Goal: Task Accomplishment & Management: Manage account settings

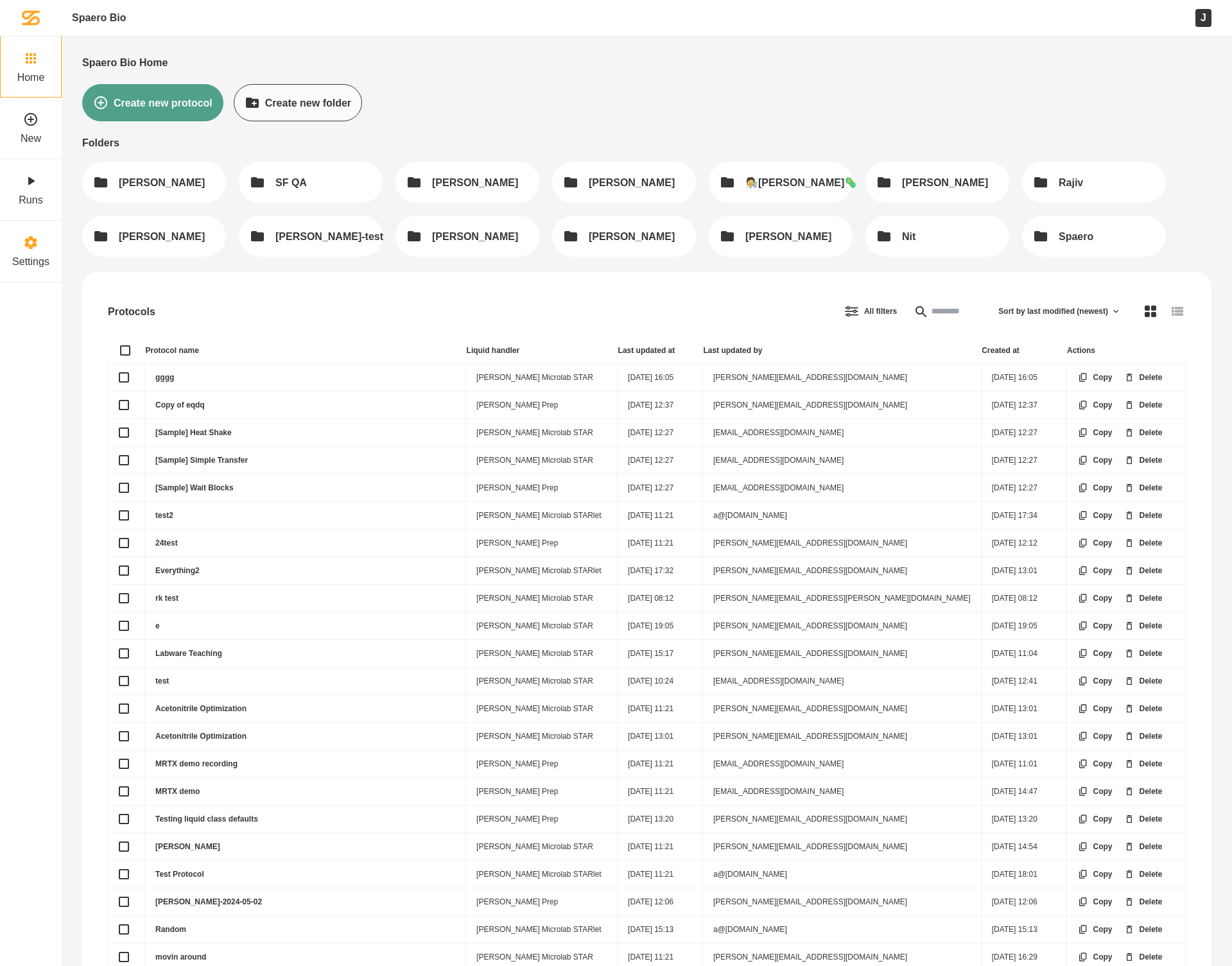
click at [29, 246] on icon at bounding box center [31, 242] width 12 height 13
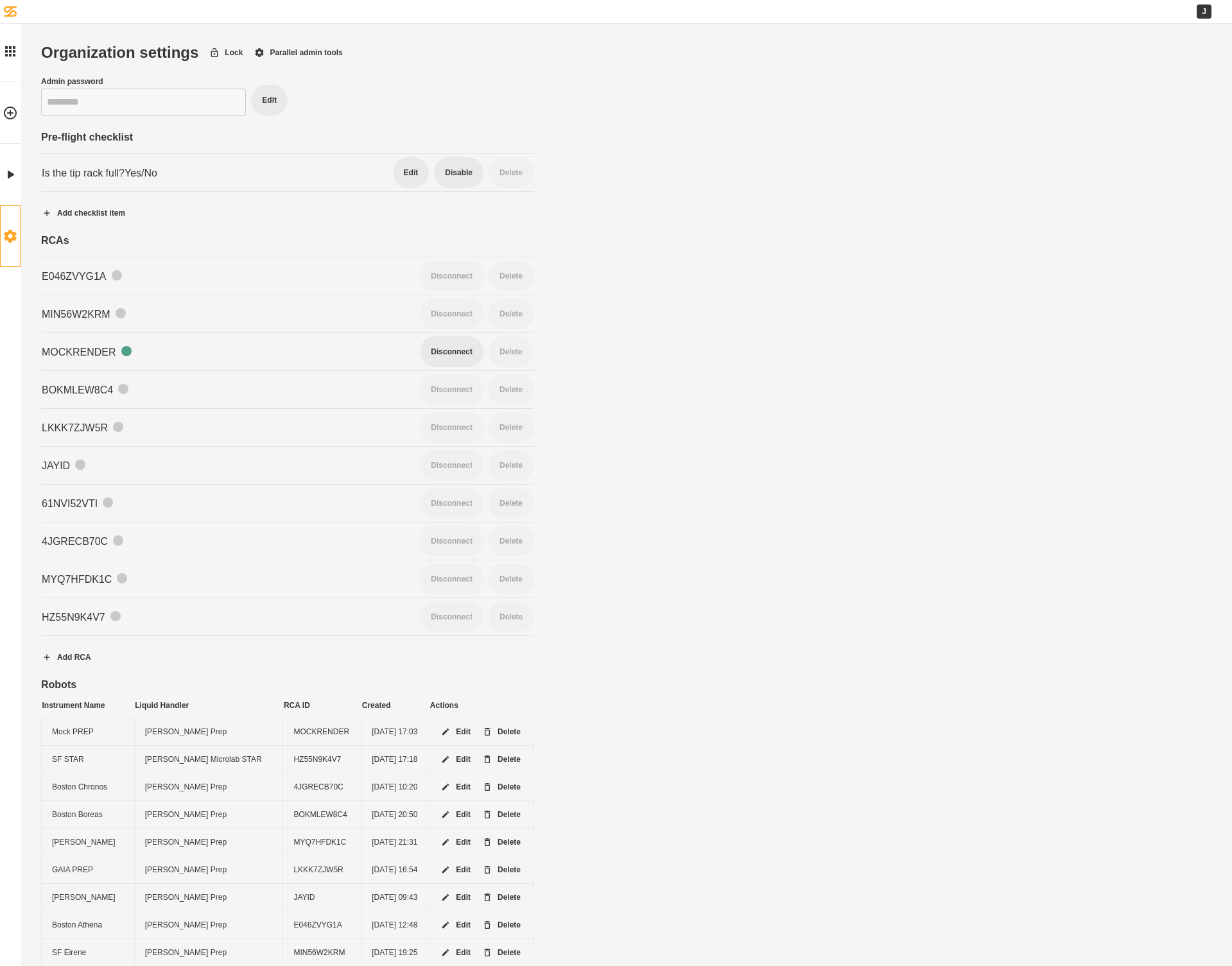
scroll to position [330, 0]
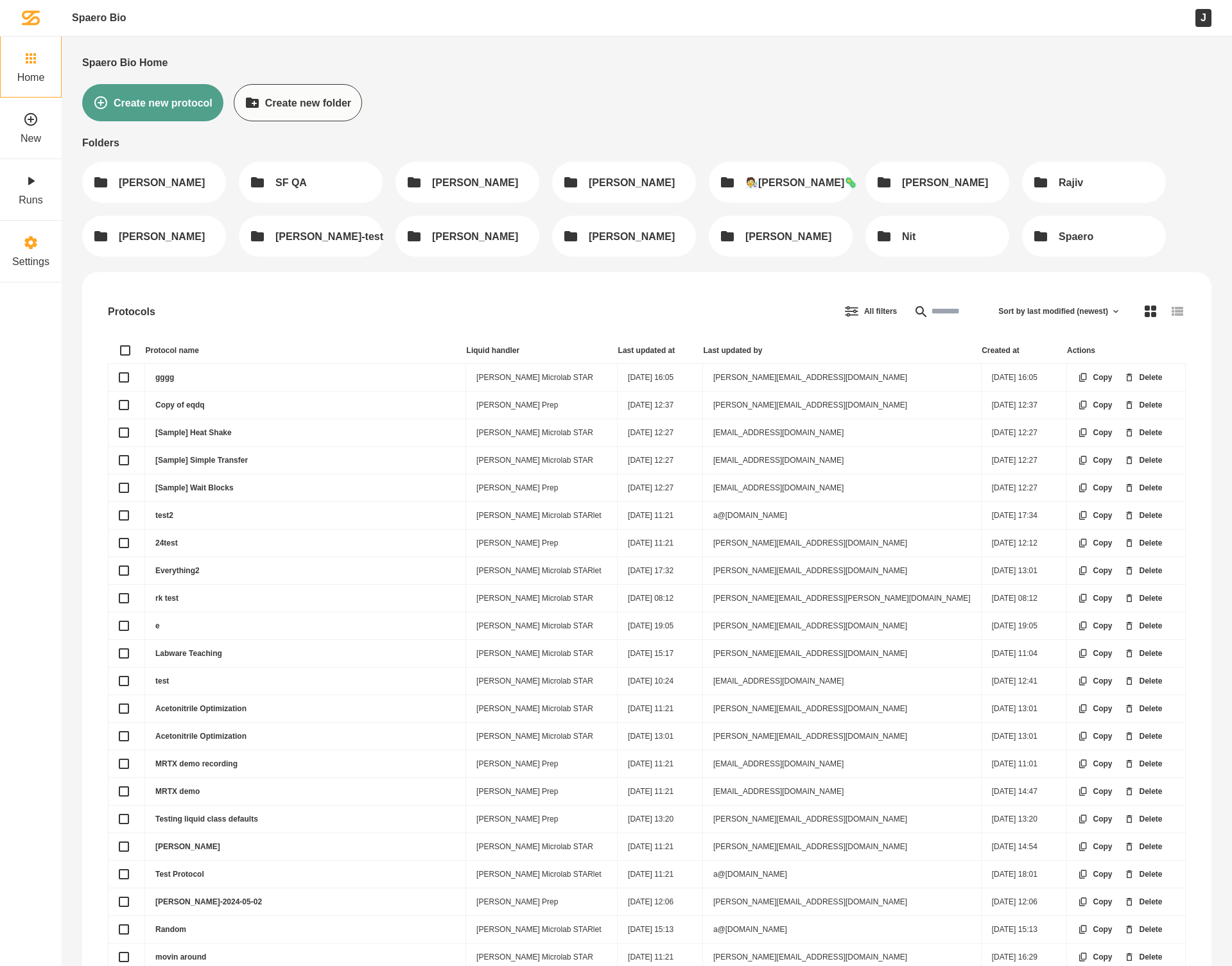
click at [45, 262] on label "Settings" at bounding box center [30, 262] width 37 height 12
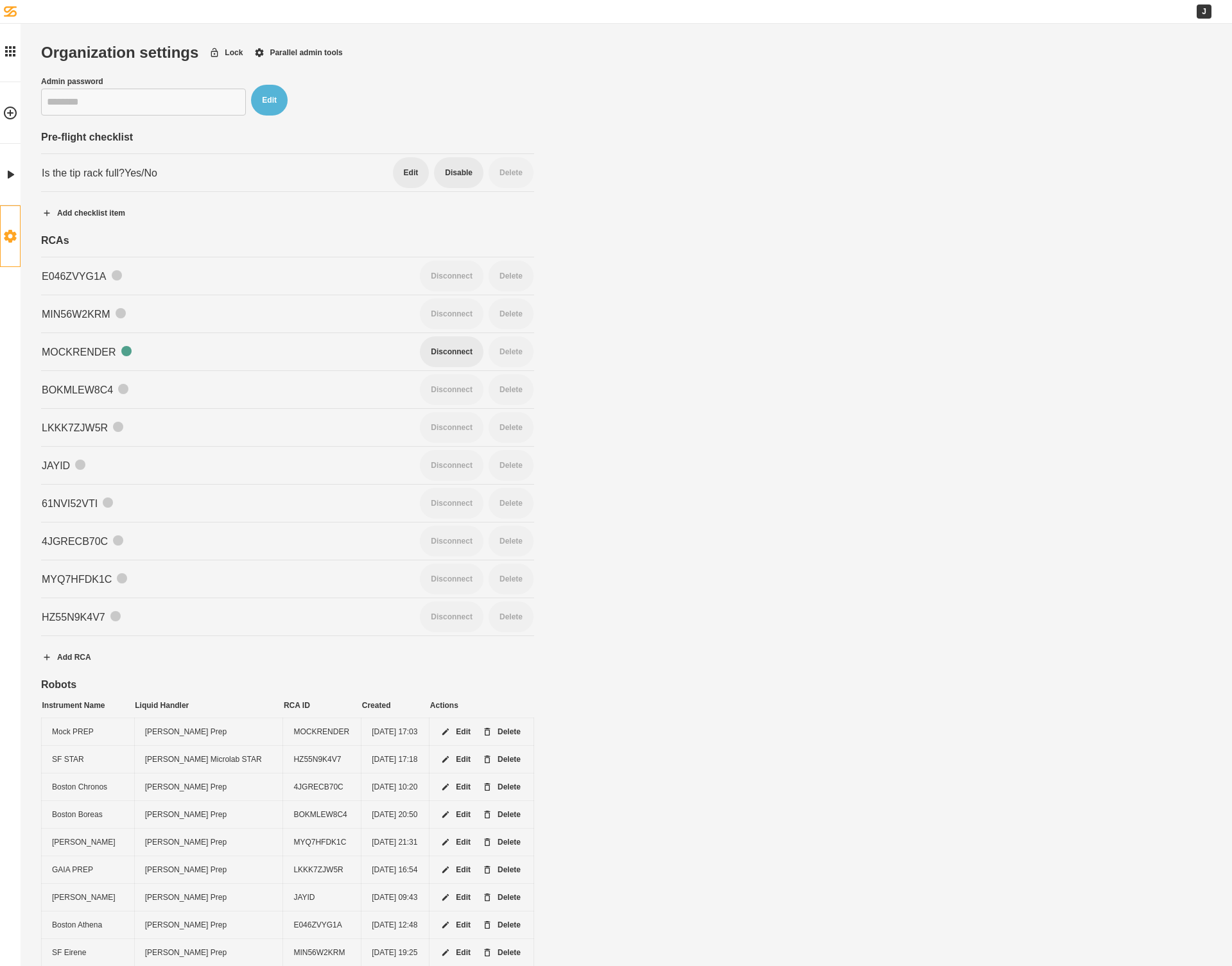
click at [279, 100] on button "Edit" at bounding box center [269, 99] width 37 height 31
type input "********"
click at [18, 54] on link "Home" at bounding box center [10, 52] width 21 height 62
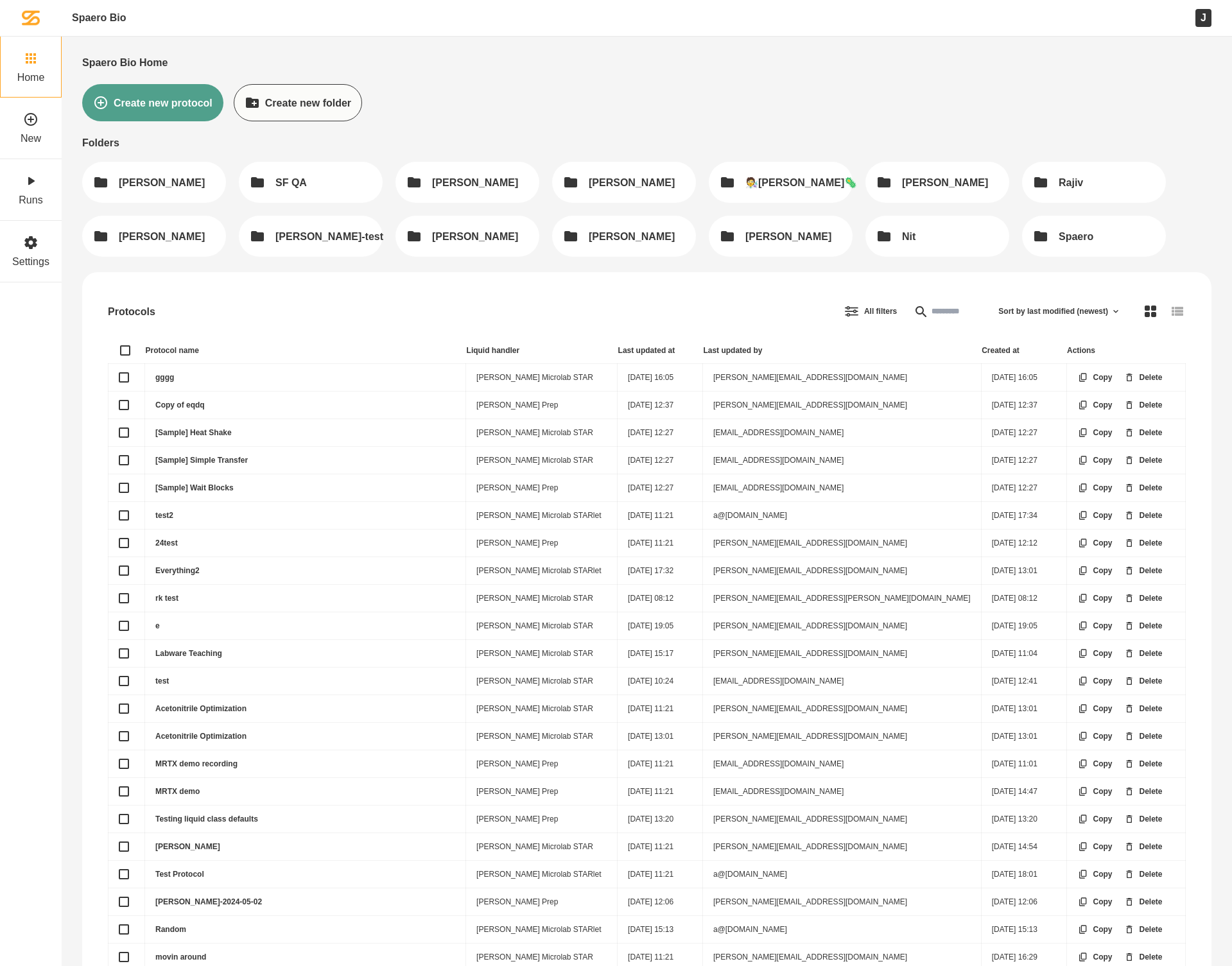
click at [1199, 19] on div "J" at bounding box center [1203, 17] width 16 height 17
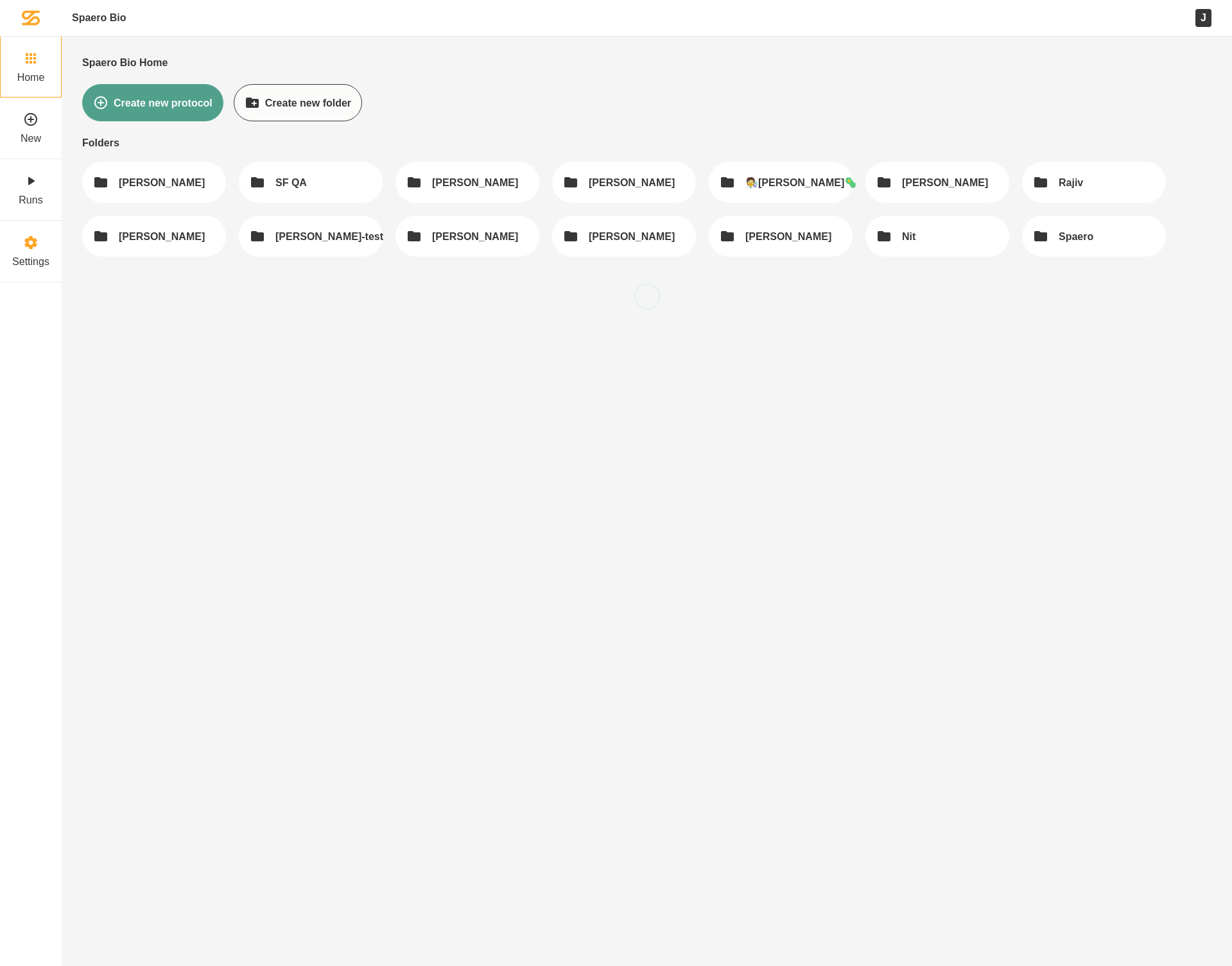
click at [28, 258] on label "Settings" at bounding box center [30, 262] width 37 height 12
